Goal: Task Accomplishment & Management: Use online tool/utility

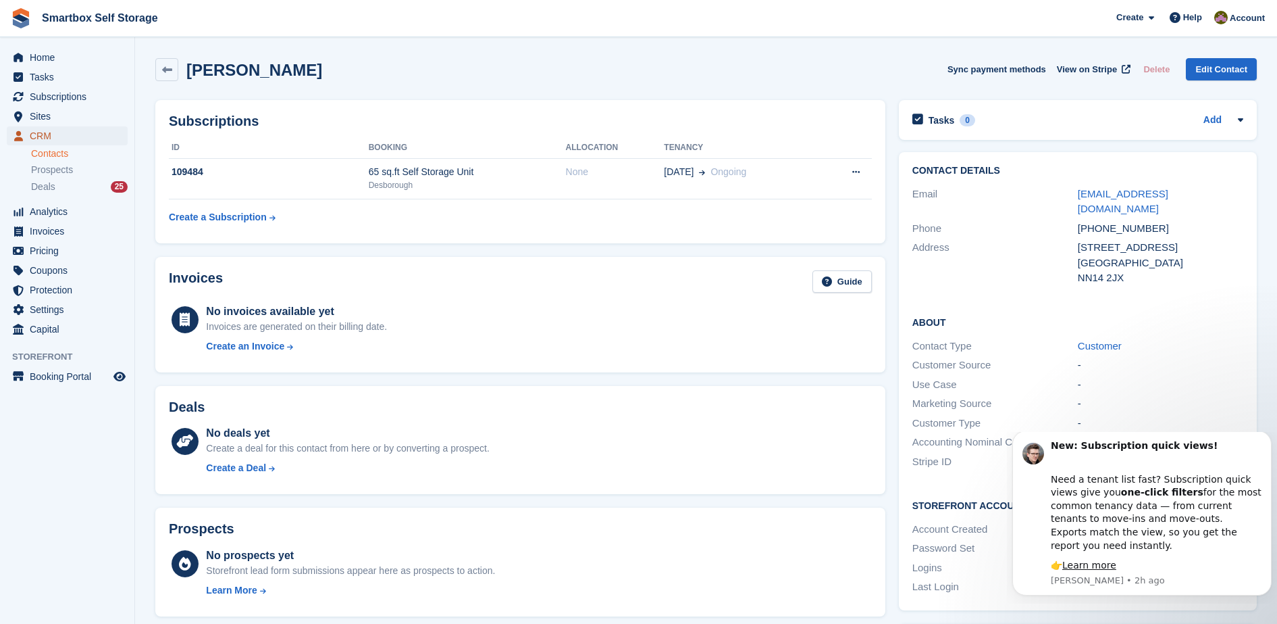
click at [80, 133] on span "CRM" at bounding box center [70, 135] width 81 height 19
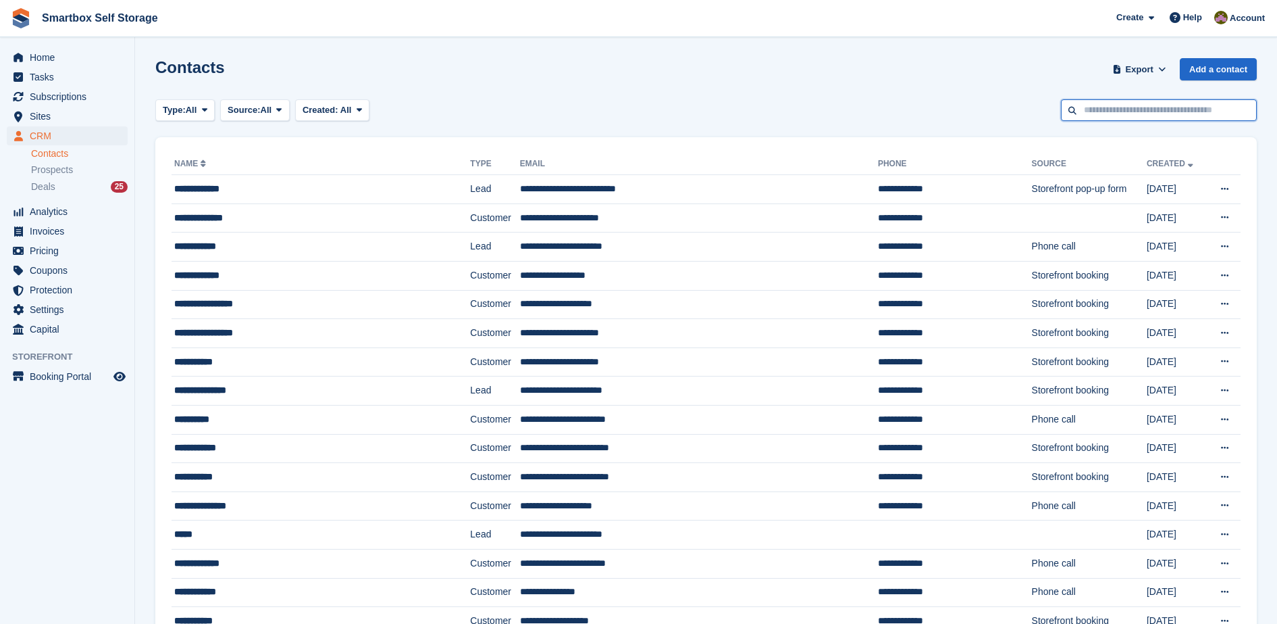
click at [1090, 114] on input "text" at bounding box center [1159, 110] width 196 height 22
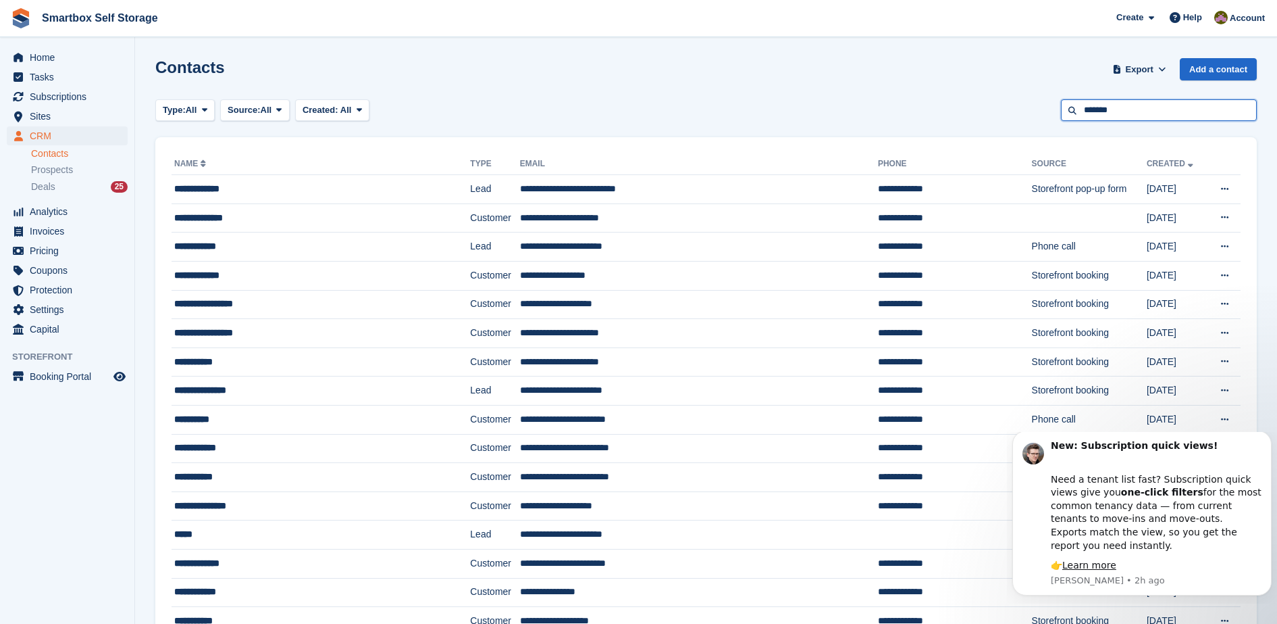
type input "*******"
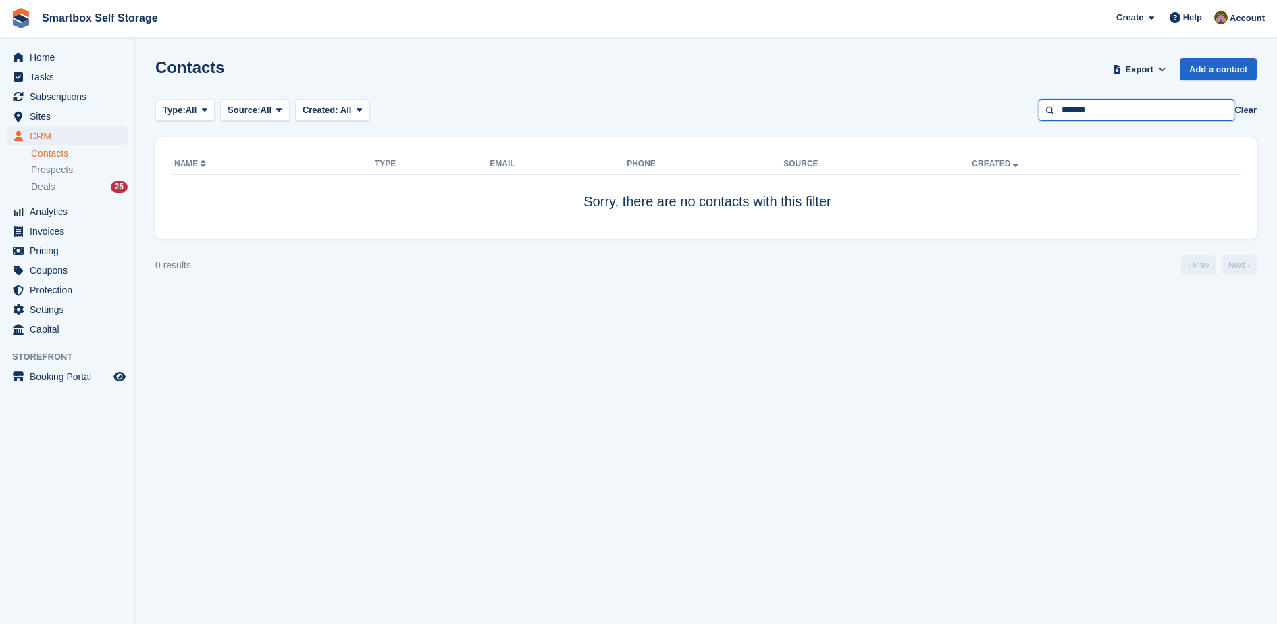
click at [1090, 114] on input "*******" at bounding box center [1137, 110] width 196 height 22
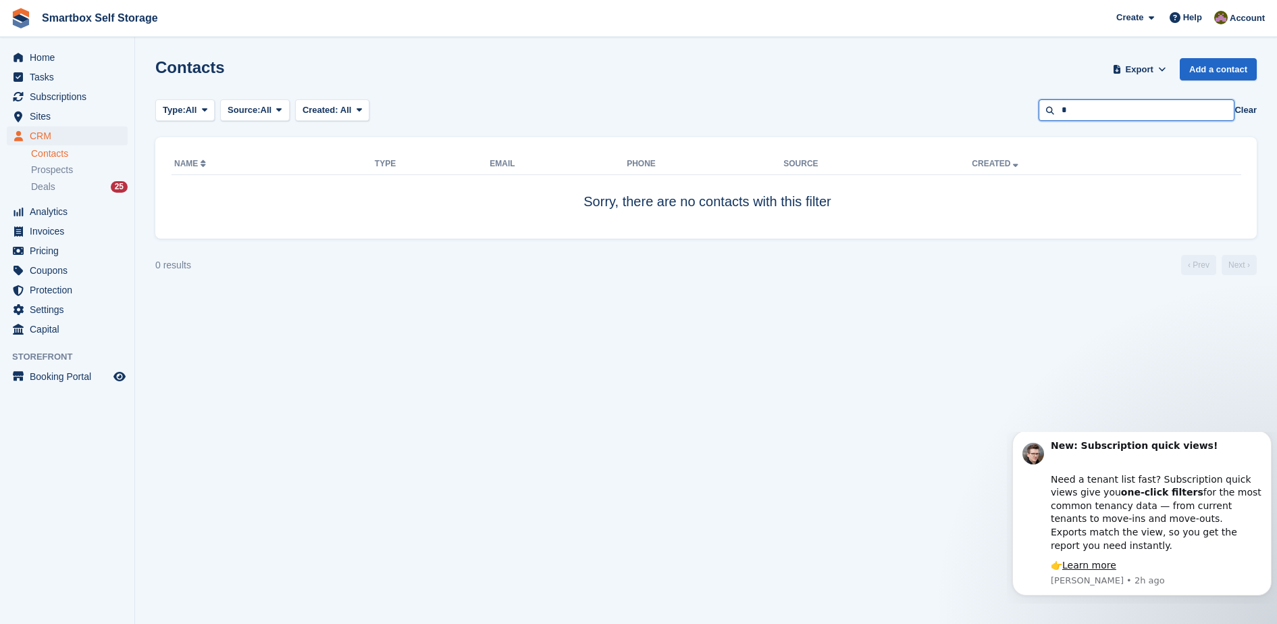
type input "*"
click at [66, 227] on span "Invoices" at bounding box center [70, 231] width 81 height 19
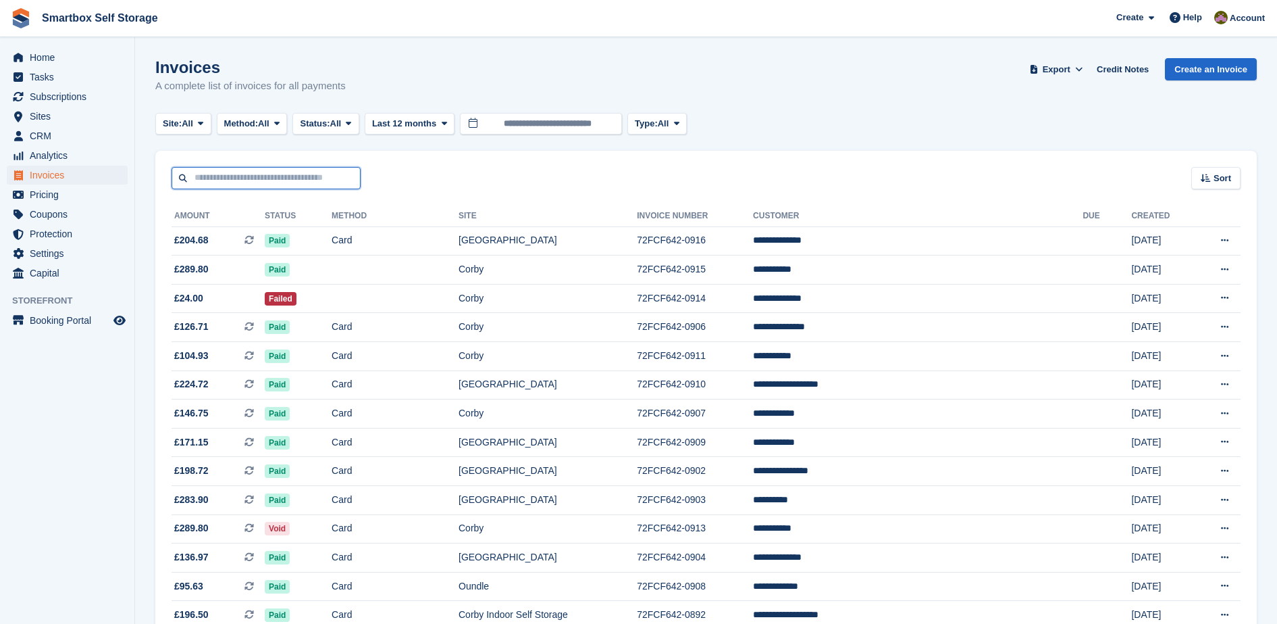
click at [278, 183] on input "text" at bounding box center [266, 178] width 189 height 22
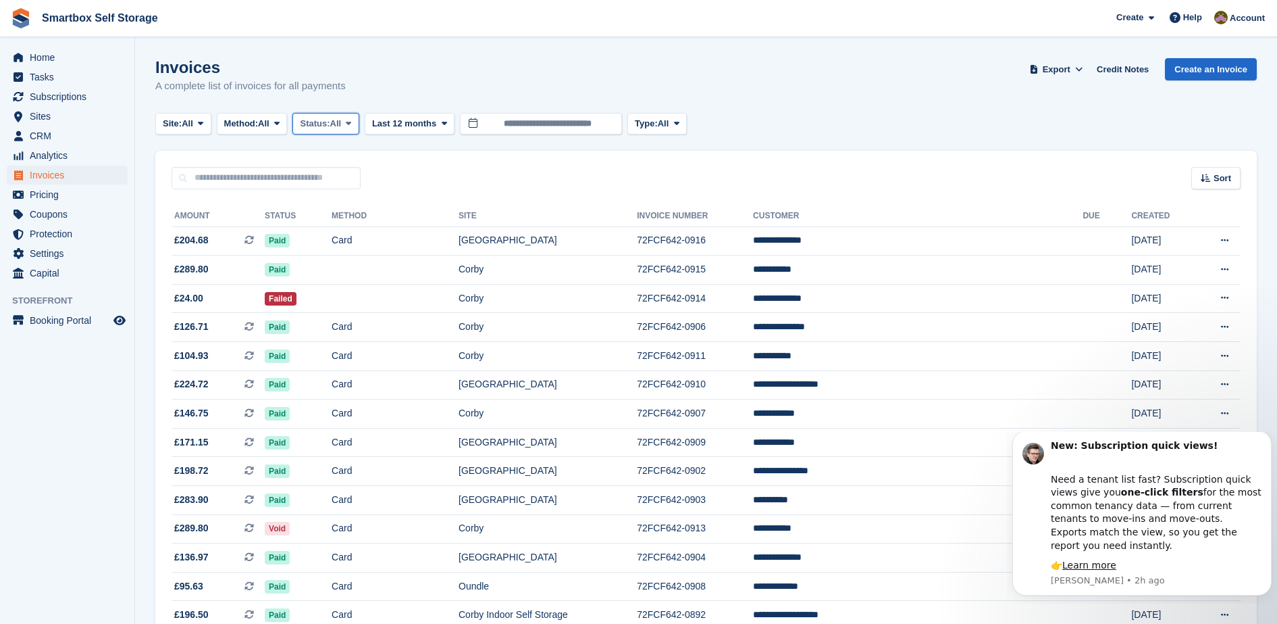
click at [330, 124] on span "Status:" at bounding box center [315, 124] width 30 height 14
click at [345, 218] on link "Open" at bounding box center [358, 228] width 118 height 24
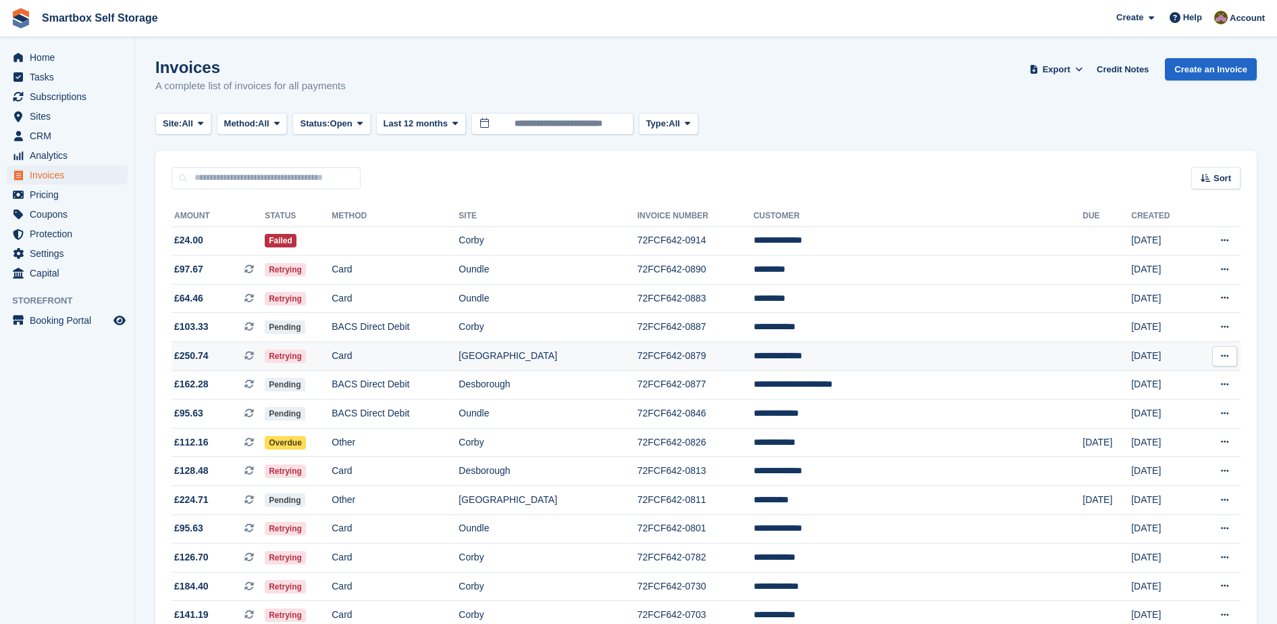
click at [436, 351] on td "Card" at bounding box center [395, 356] width 127 height 29
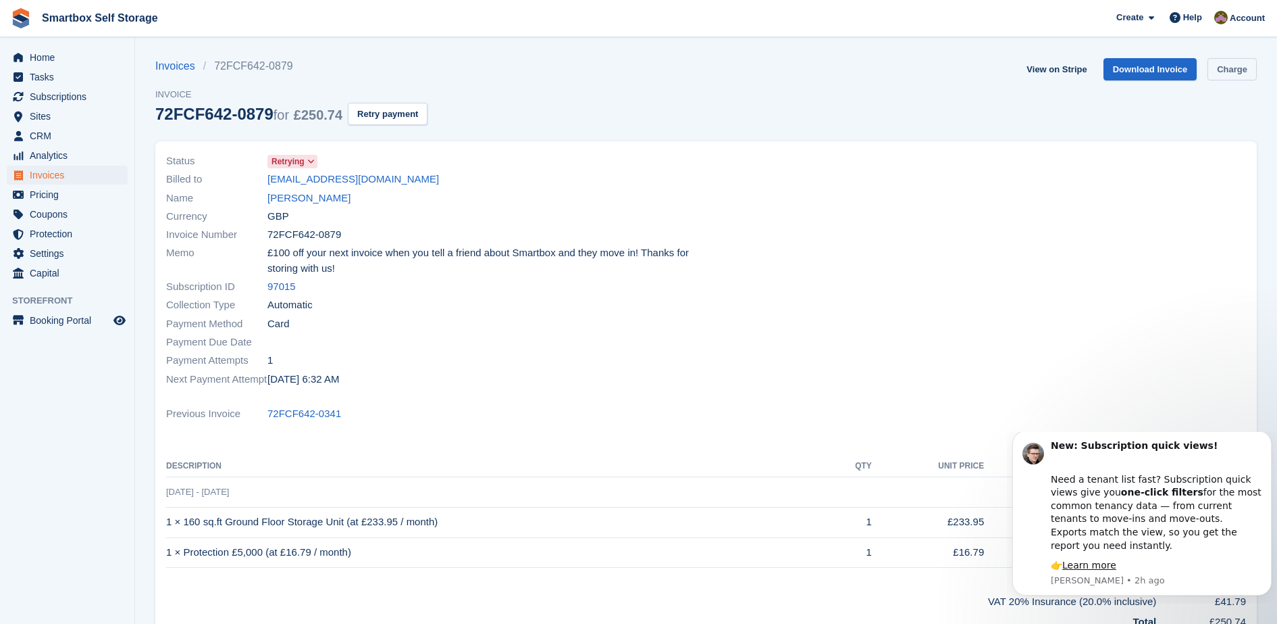
click at [1252, 59] on link "Charge" at bounding box center [1232, 69] width 49 height 22
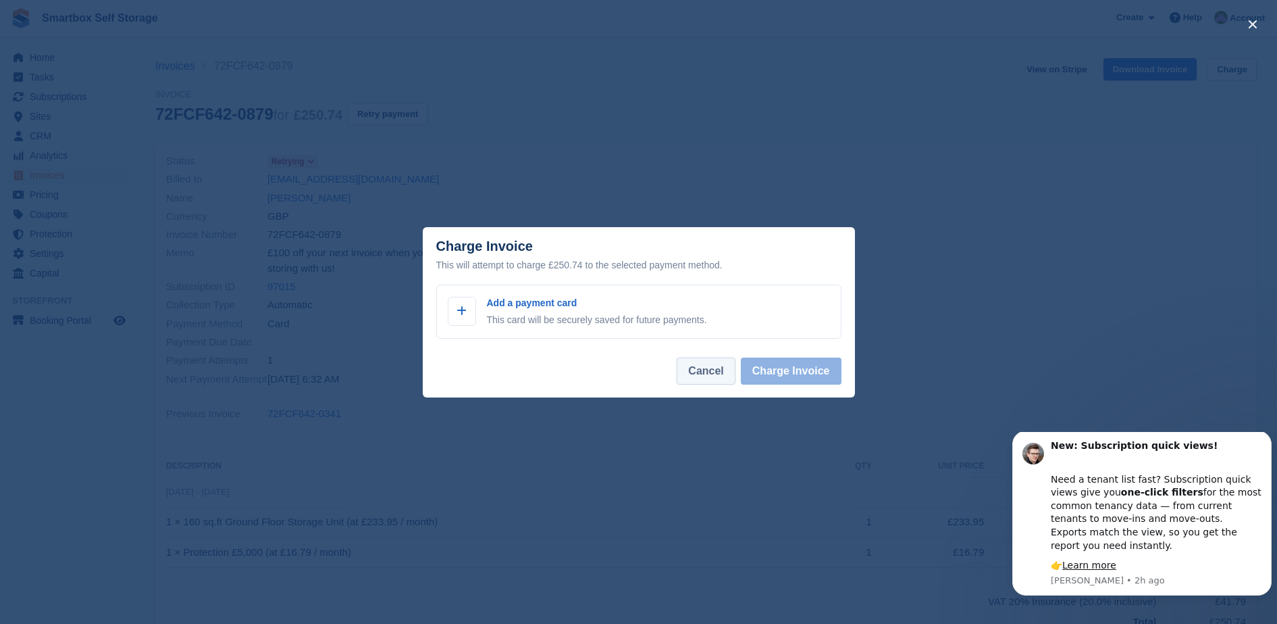
click at [710, 372] on button "Cancel" at bounding box center [706, 370] width 58 height 27
